Goal: Information Seeking & Learning: Compare options

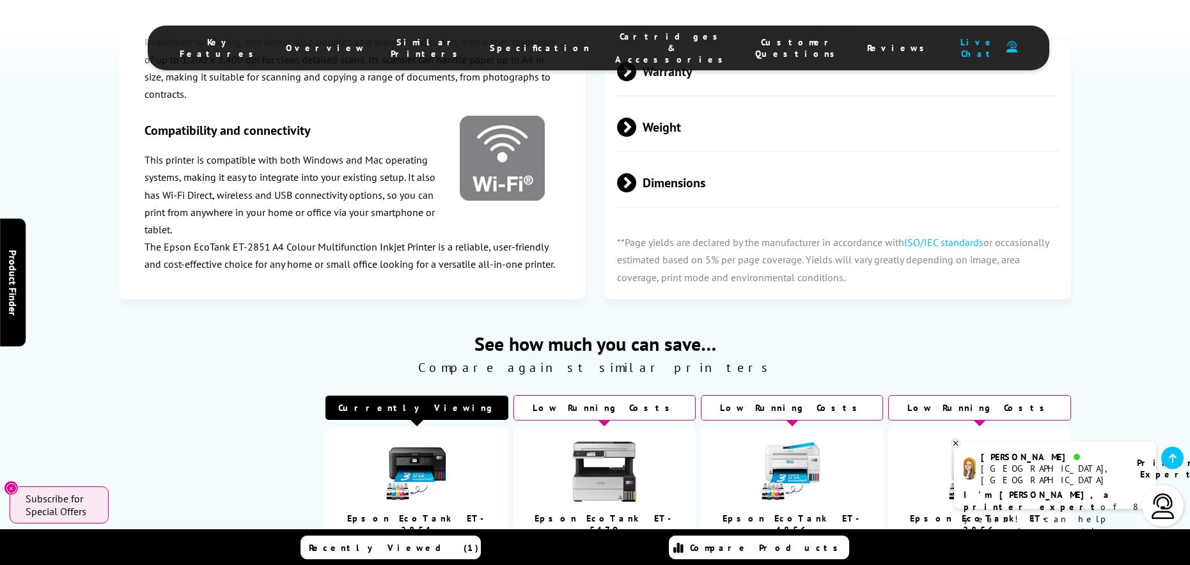
click at [502, 427] on td "Epson EcoTank ET-2851" at bounding box center [416, 484] width 183 height 115
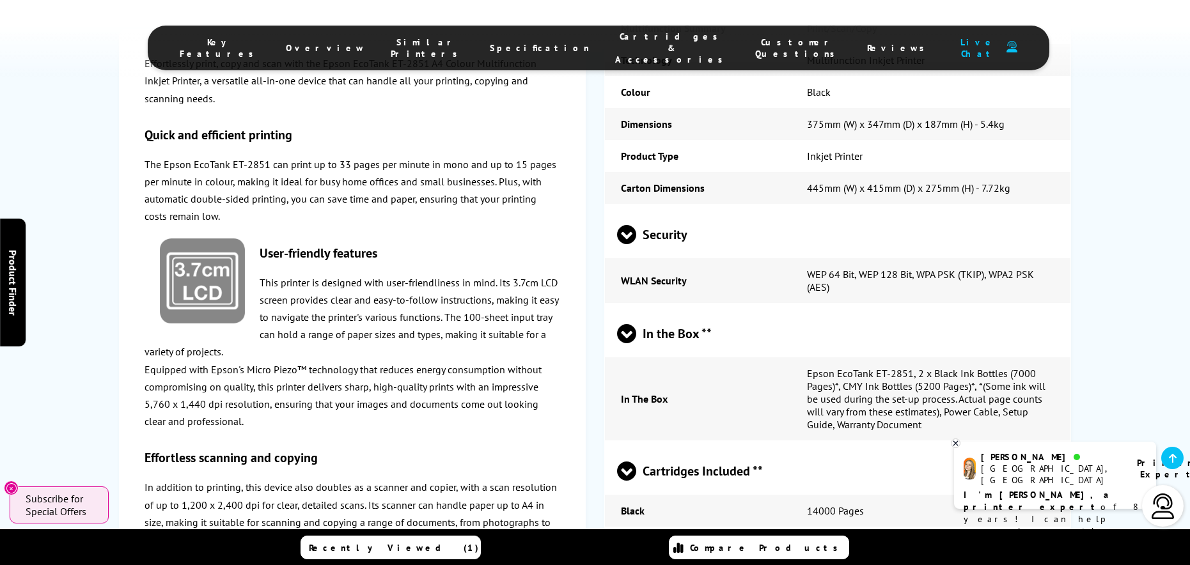
scroll to position [2633, 0]
